Goal: Information Seeking & Learning: Check status

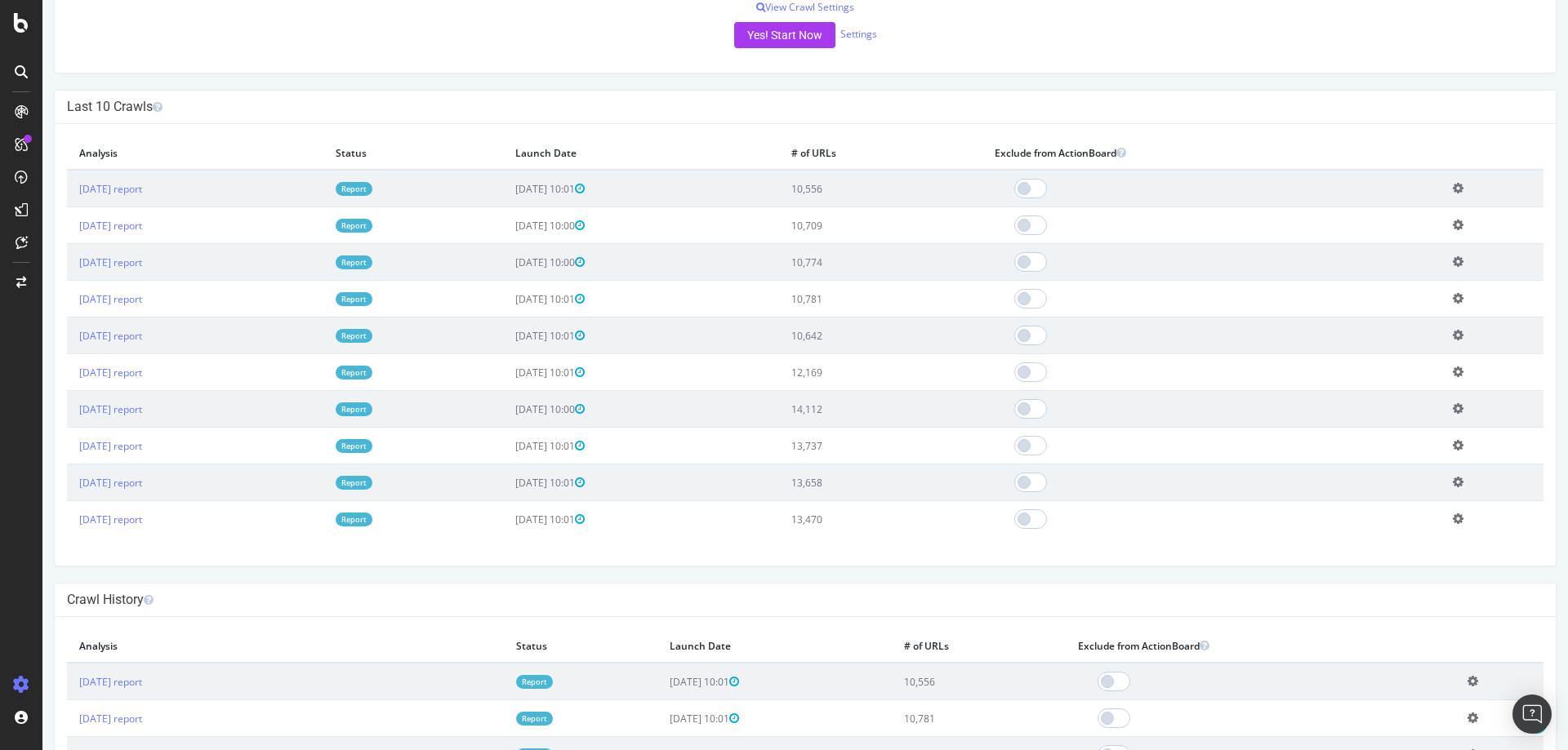
scroll to position [408, 0]
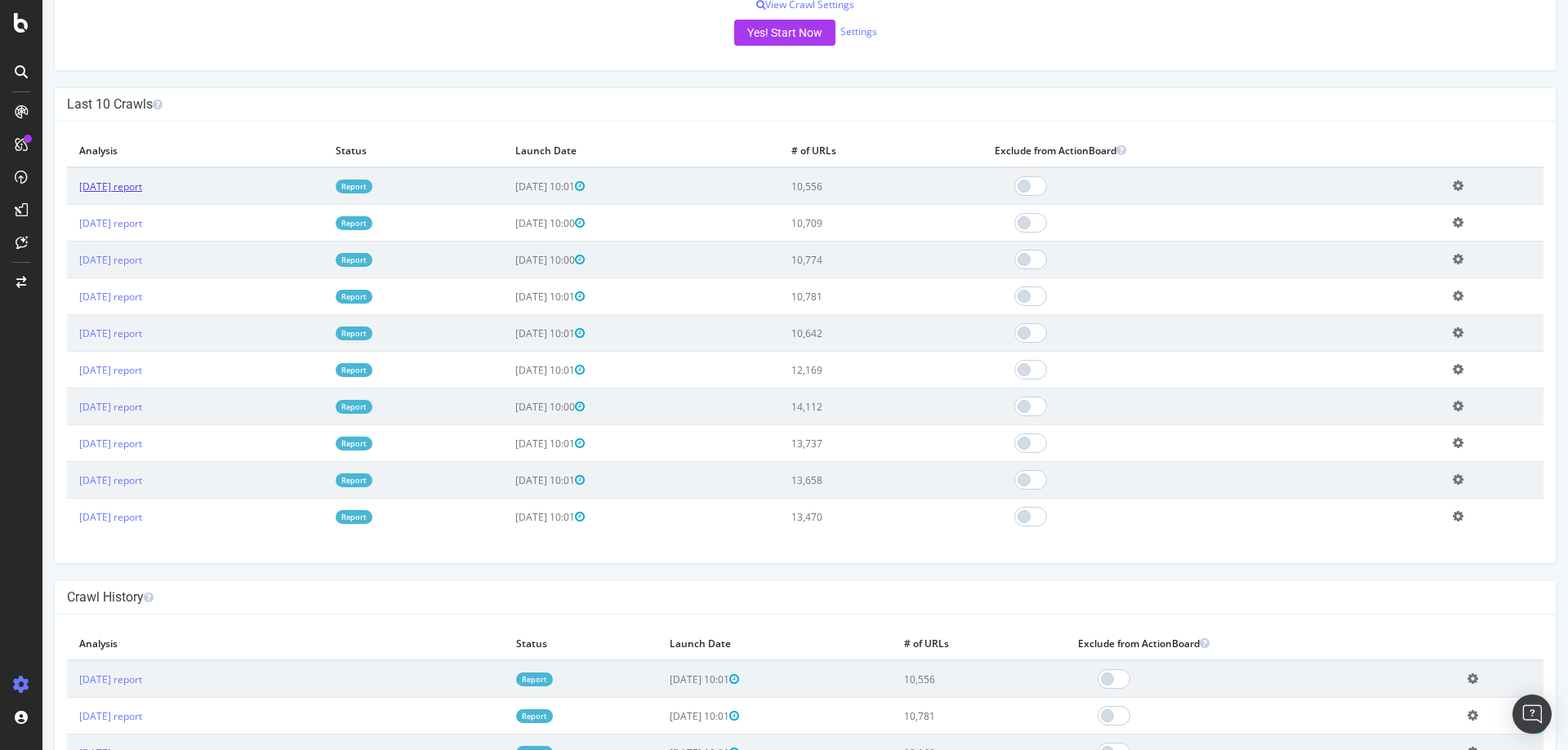
click at [138, 191] on link "[DATE] report" at bounding box center [110, 186] width 63 height 14
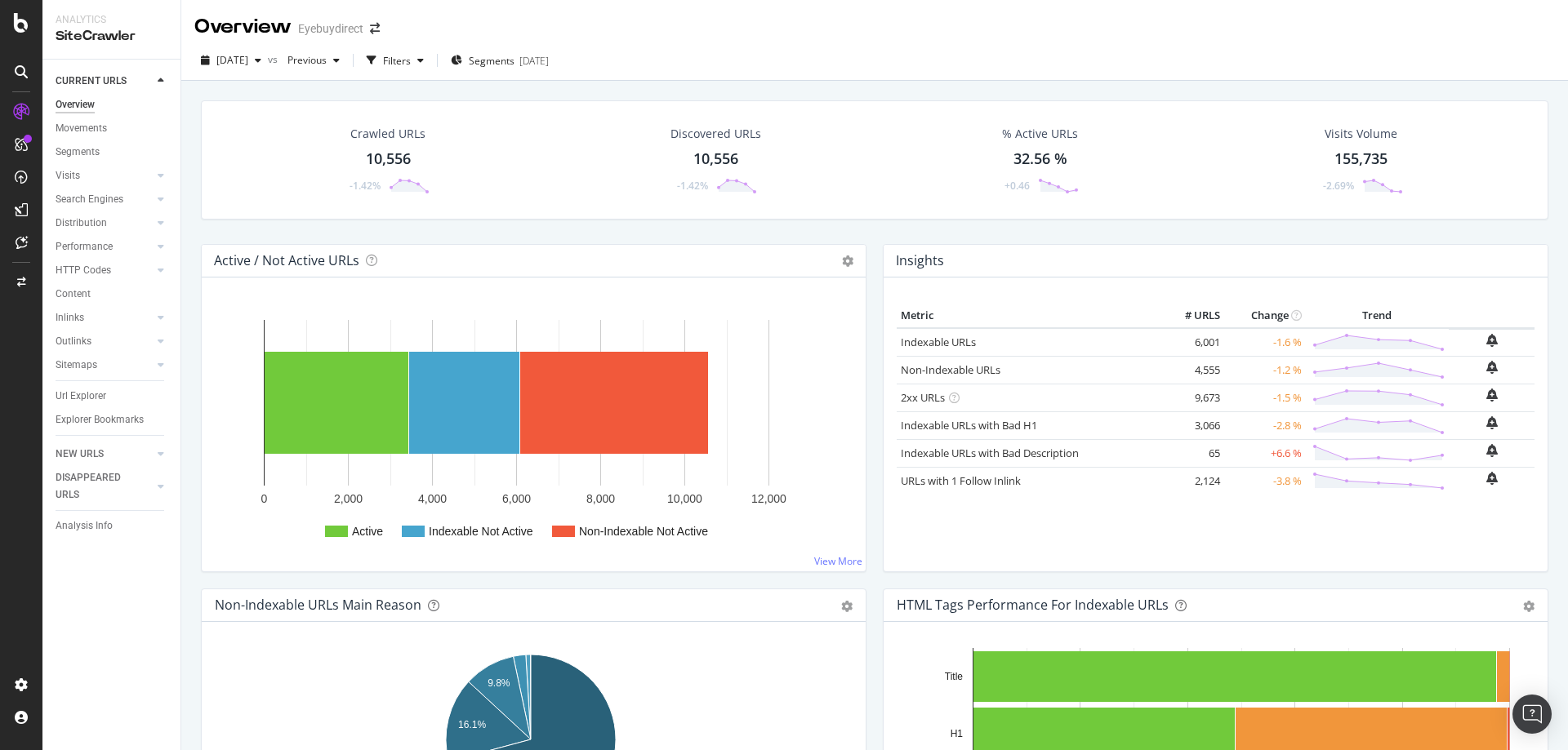
click at [194, 291] on div "Active / Not Active URLs Chart (by Value) Chart (by Percentage) Table Expand Ex…" at bounding box center [534, 417] width 682 height 345
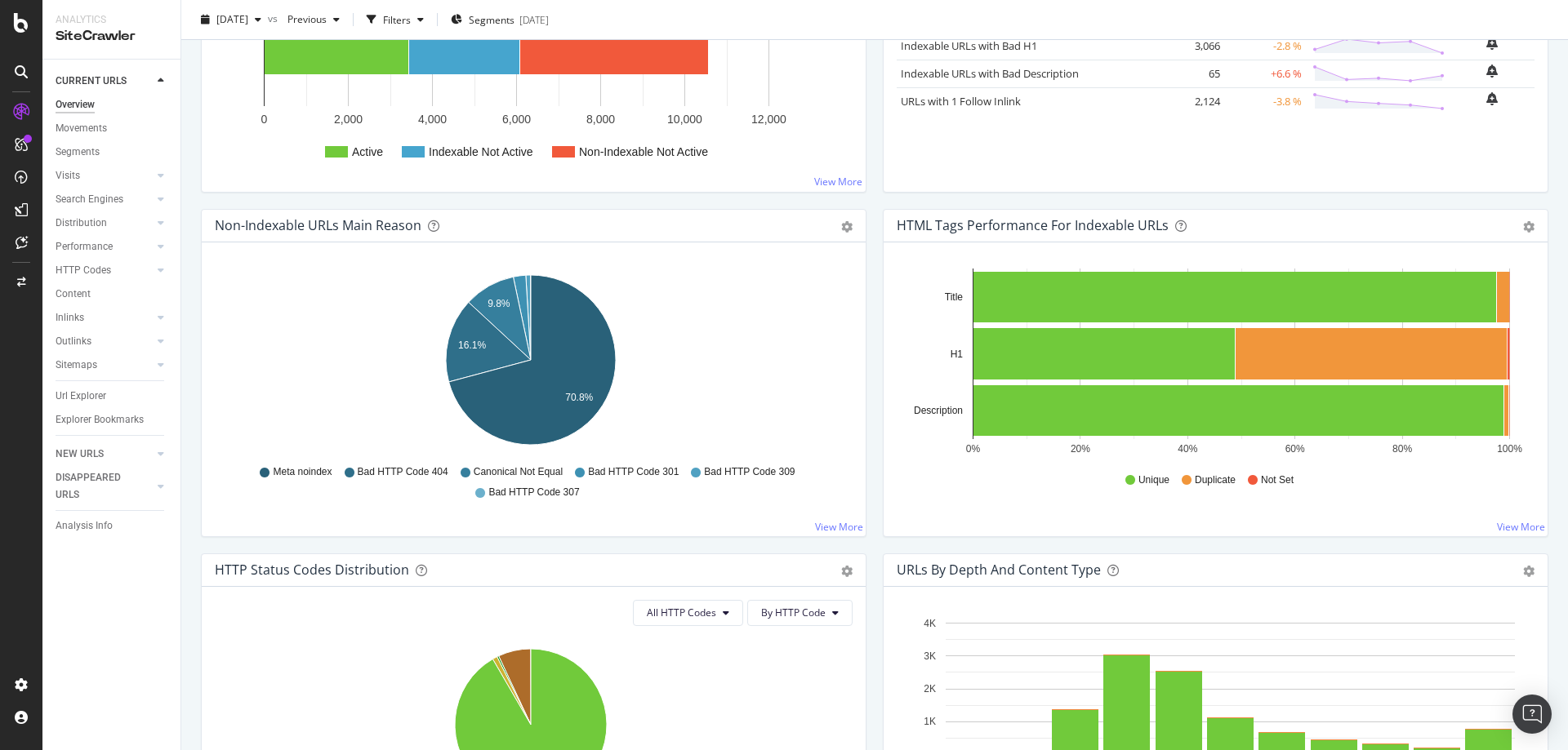
scroll to position [408, 0]
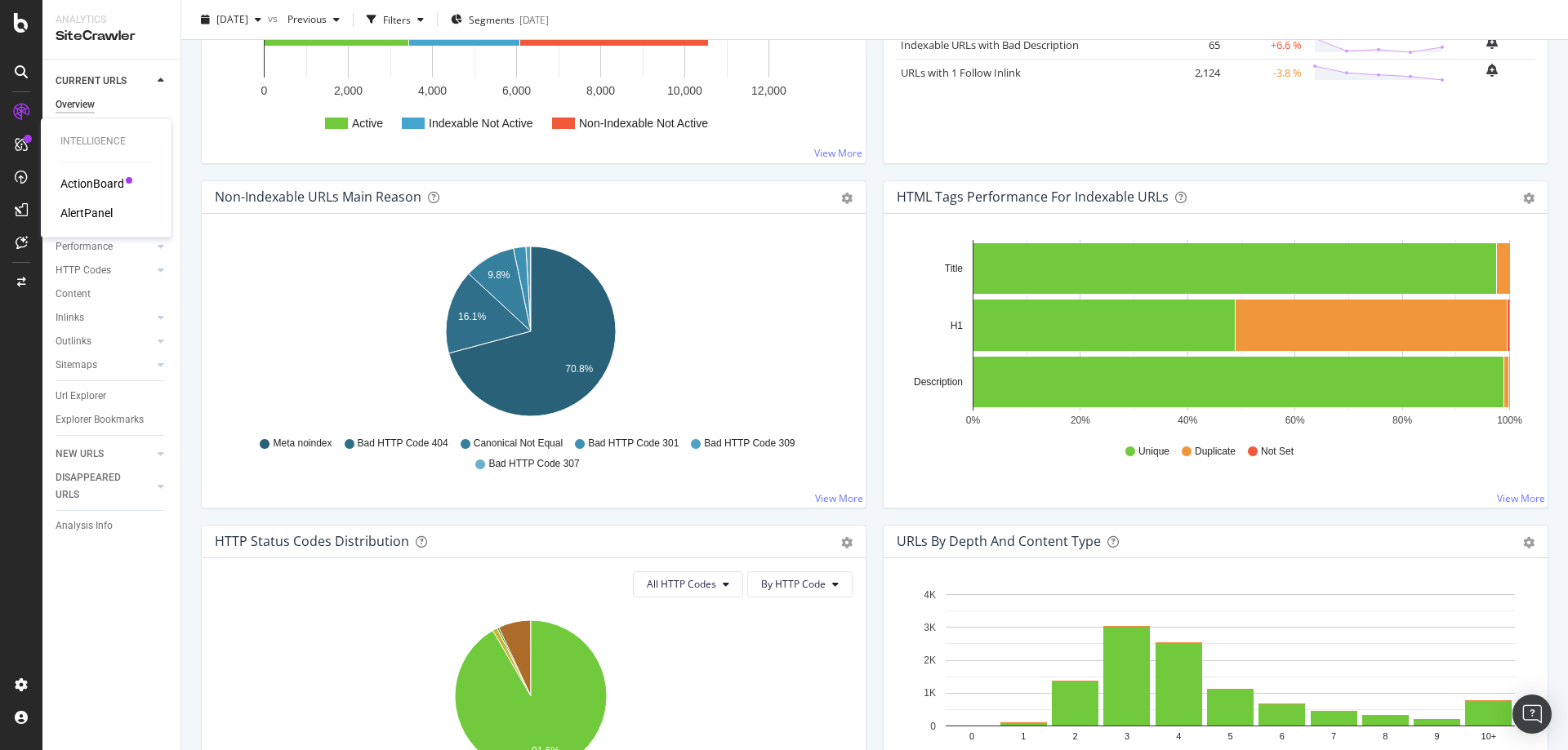
click at [100, 183] on div "ActionBoard" at bounding box center [91, 184] width 63 height 16
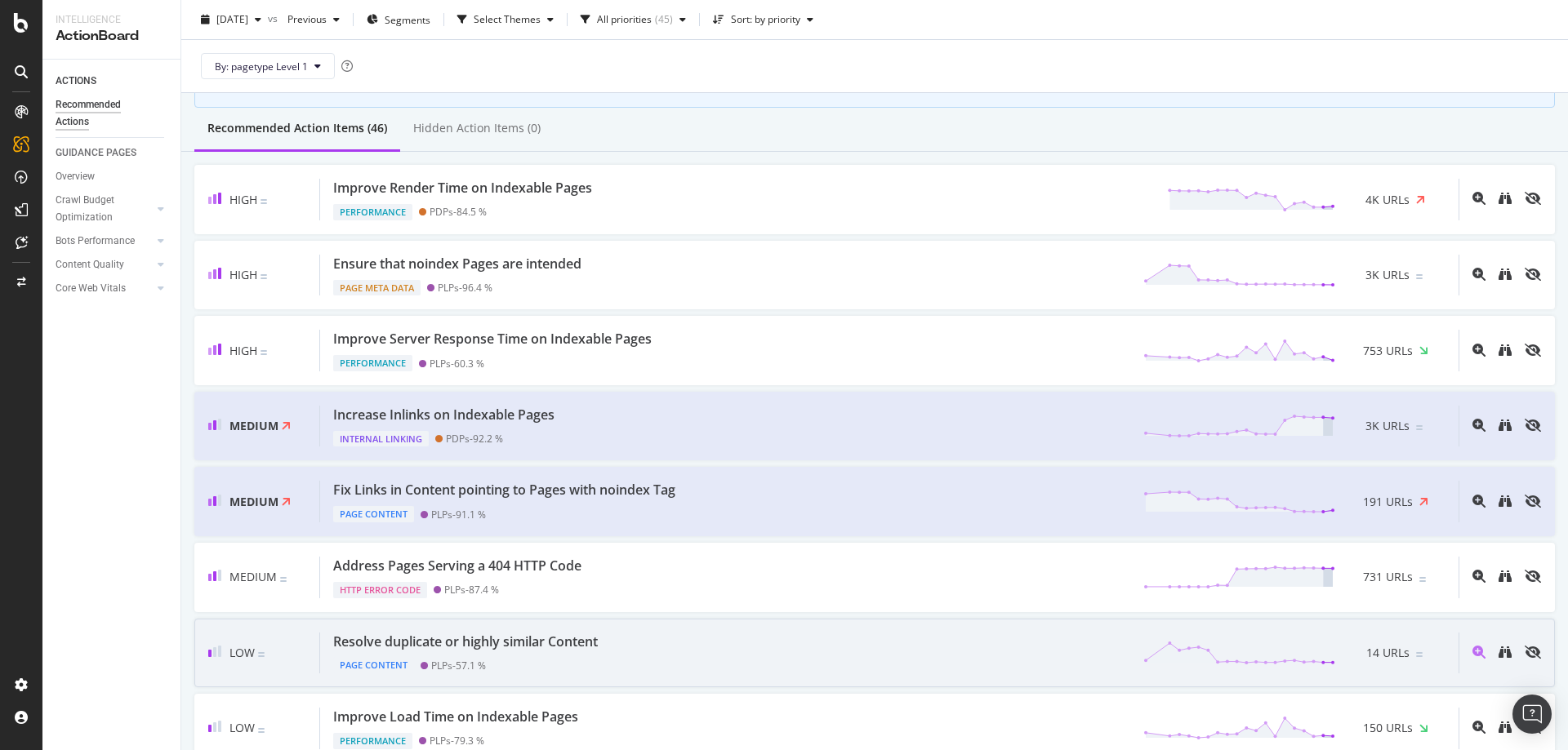
scroll to position [245, 0]
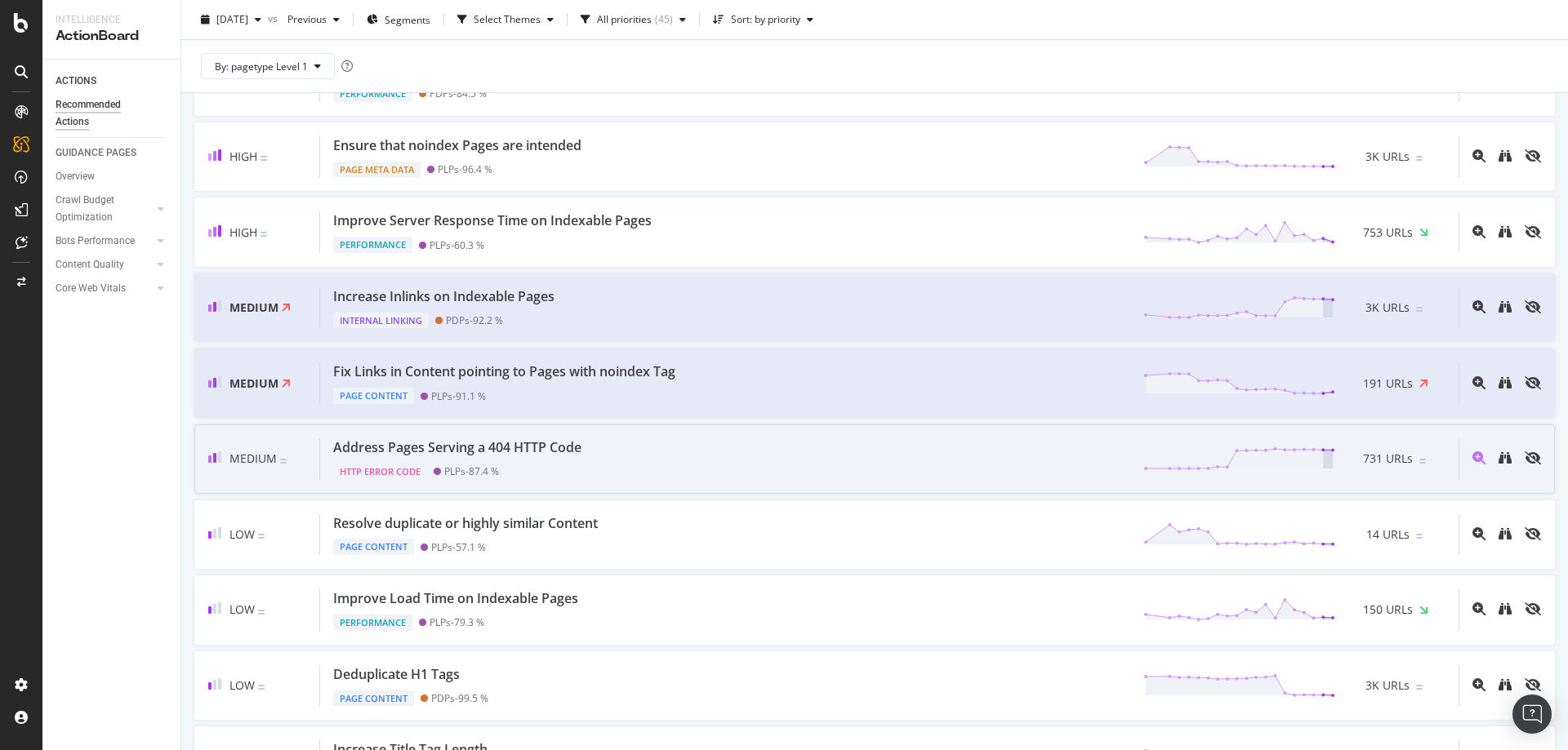
click at [879, 464] on div "Address Pages Serving a 404 HTTP Code HTTP Error Code PLPs - 87.4 % 731 URLs" at bounding box center [889, 459] width 1139 height 42
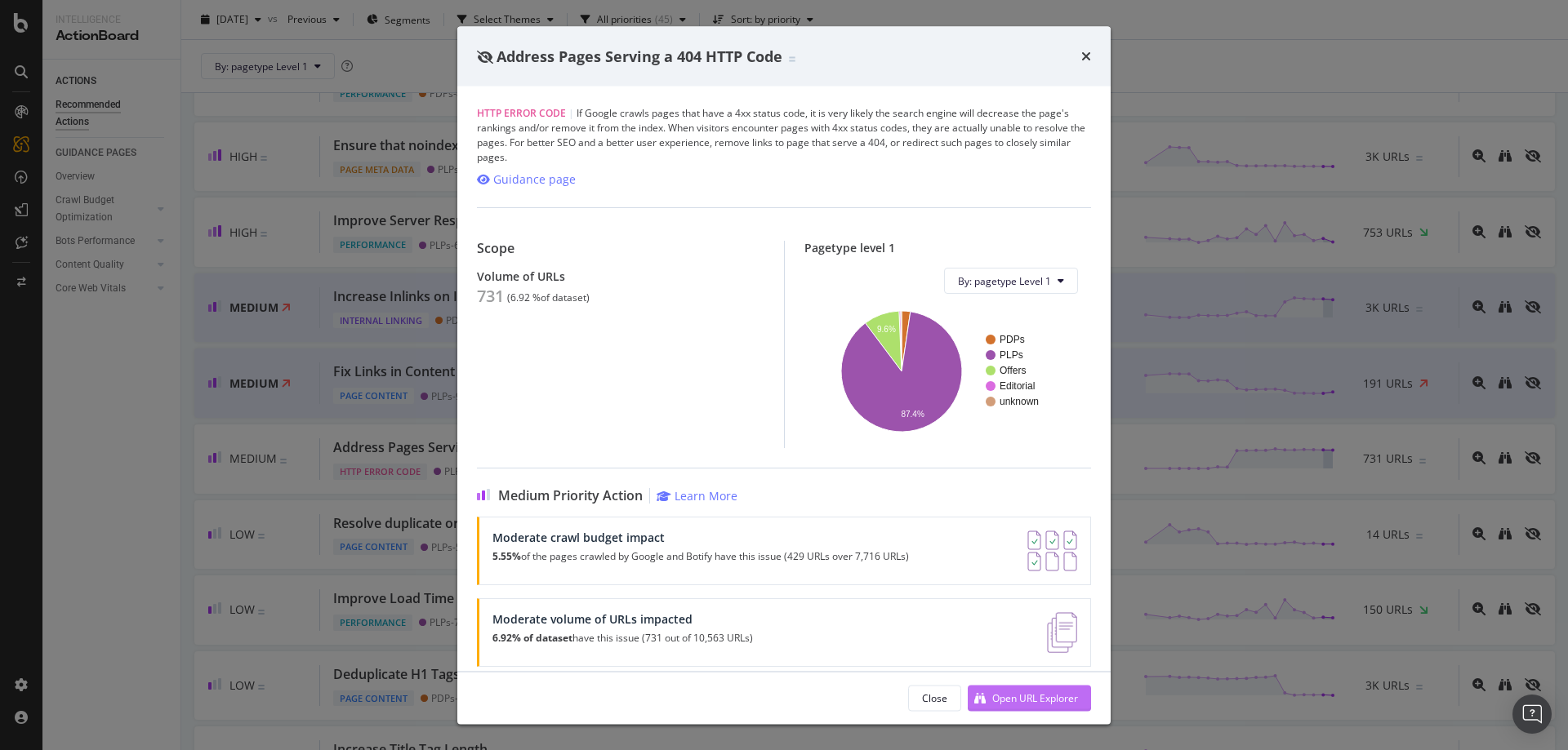
click at [1043, 696] on div "Open URL Explorer" at bounding box center [1035, 697] width 86 height 14
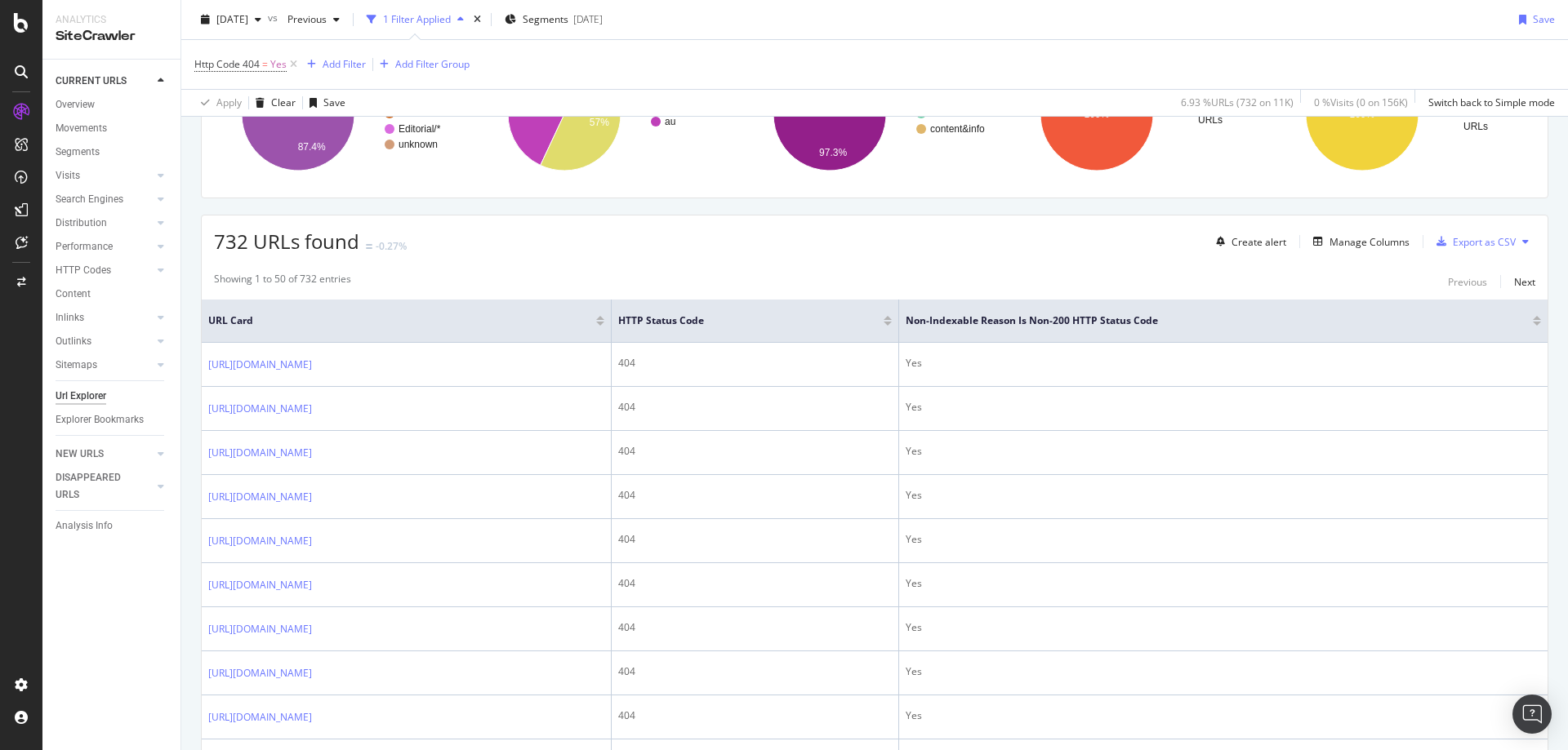
scroll to position [245, 0]
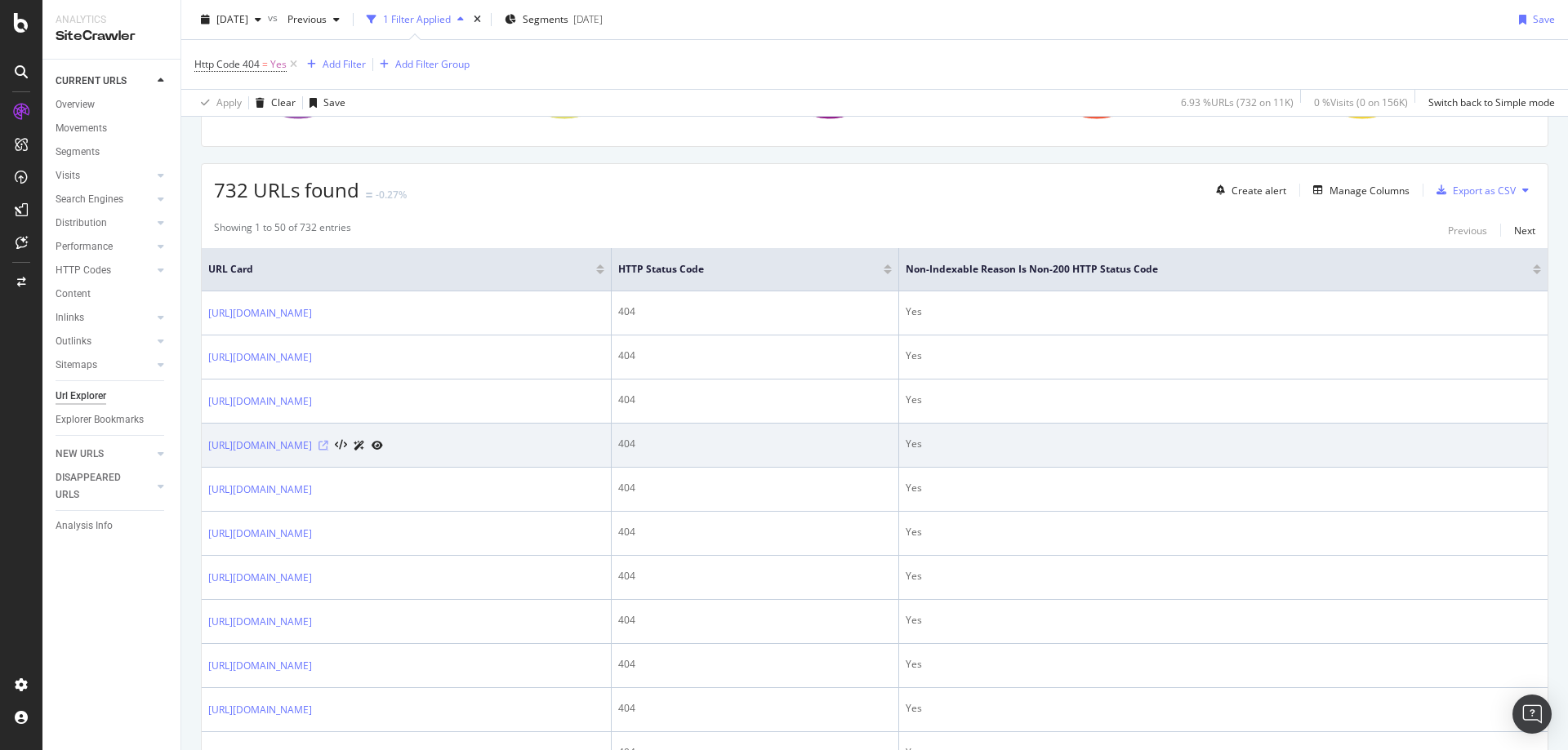
click at [329, 445] on icon at bounding box center [324, 446] width 10 height 10
